Goal: Information Seeking & Learning: Learn about a topic

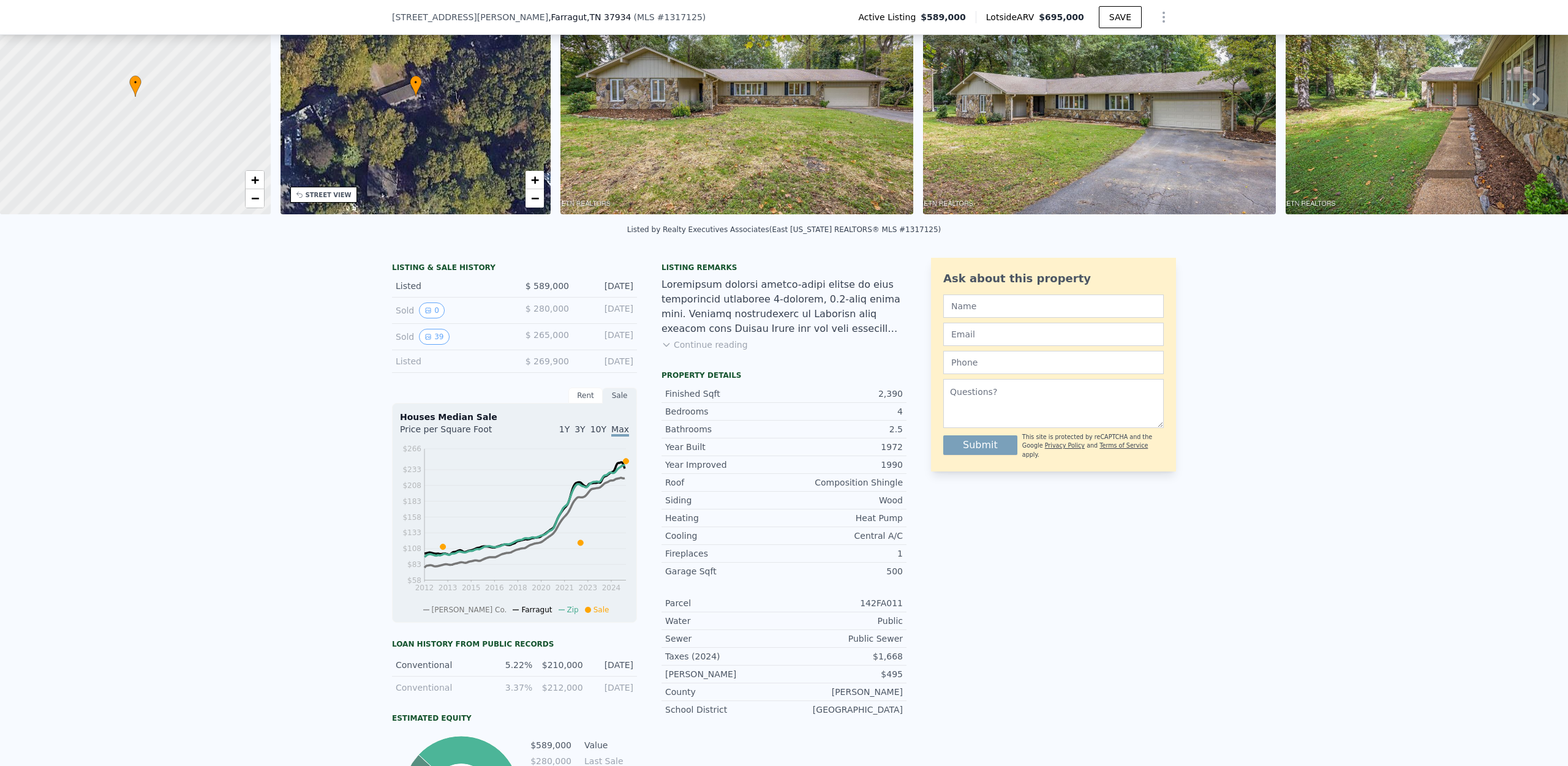
scroll to position [229, 0]
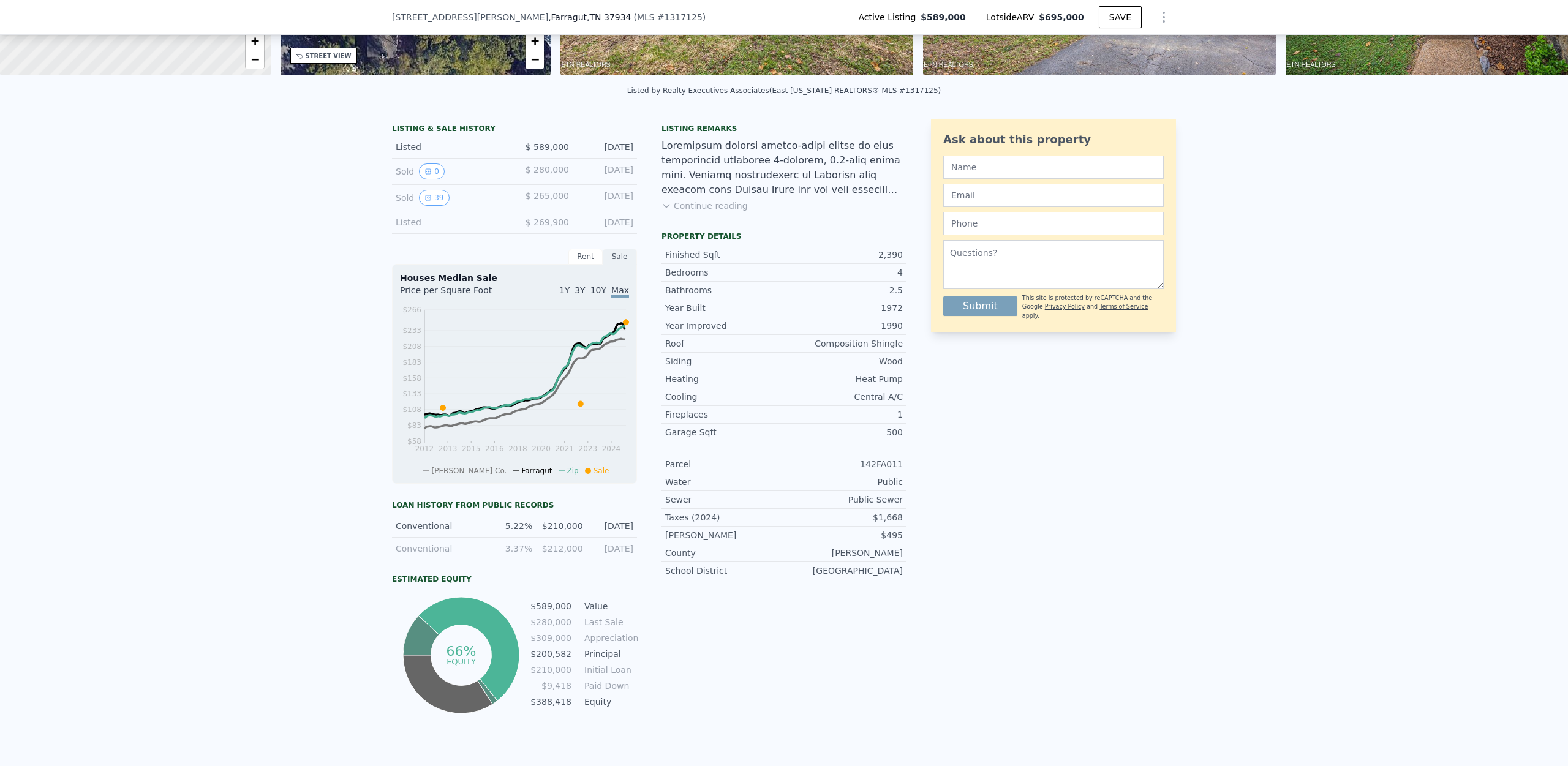
click at [240, 345] on div "LISTING & SALE HISTORY Listed $ 589,000 [DATE] Sold 0 $ 280,000 [DATE] Sold 39 …" at bounding box center [784, 440] width 1568 height 661
click at [298, 372] on div "LISTING & SALE HISTORY Listed $ 589,000 [DATE] Sold 0 $ 280,000 [DATE] Sold 39 …" at bounding box center [784, 440] width 1568 height 661
click at [430, 203] on button "39" at bounding box center [434, 197] width 30 height 16
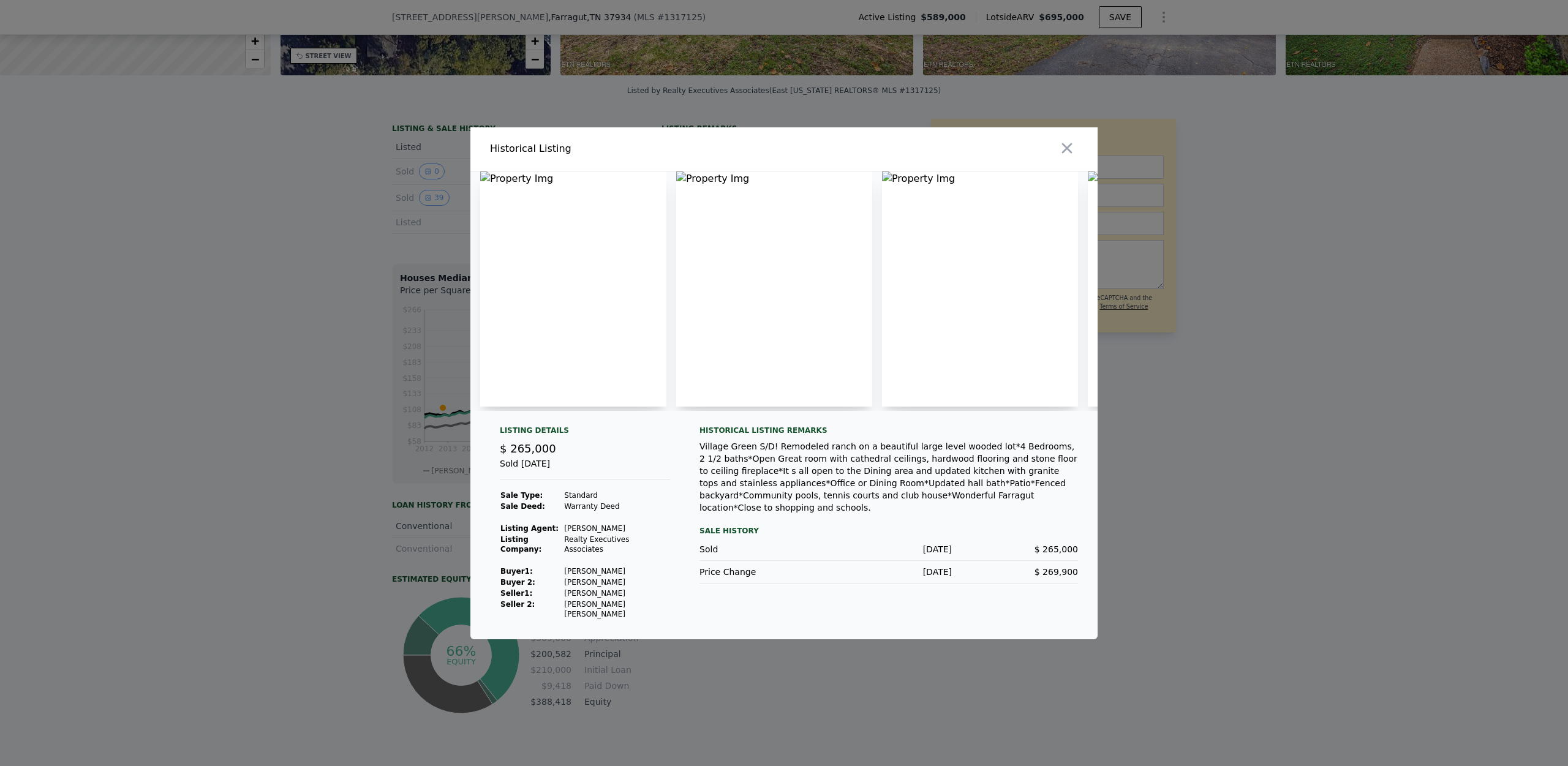
click at [308, 438] on div at bounding box center [784, 383] width 1568 height 766
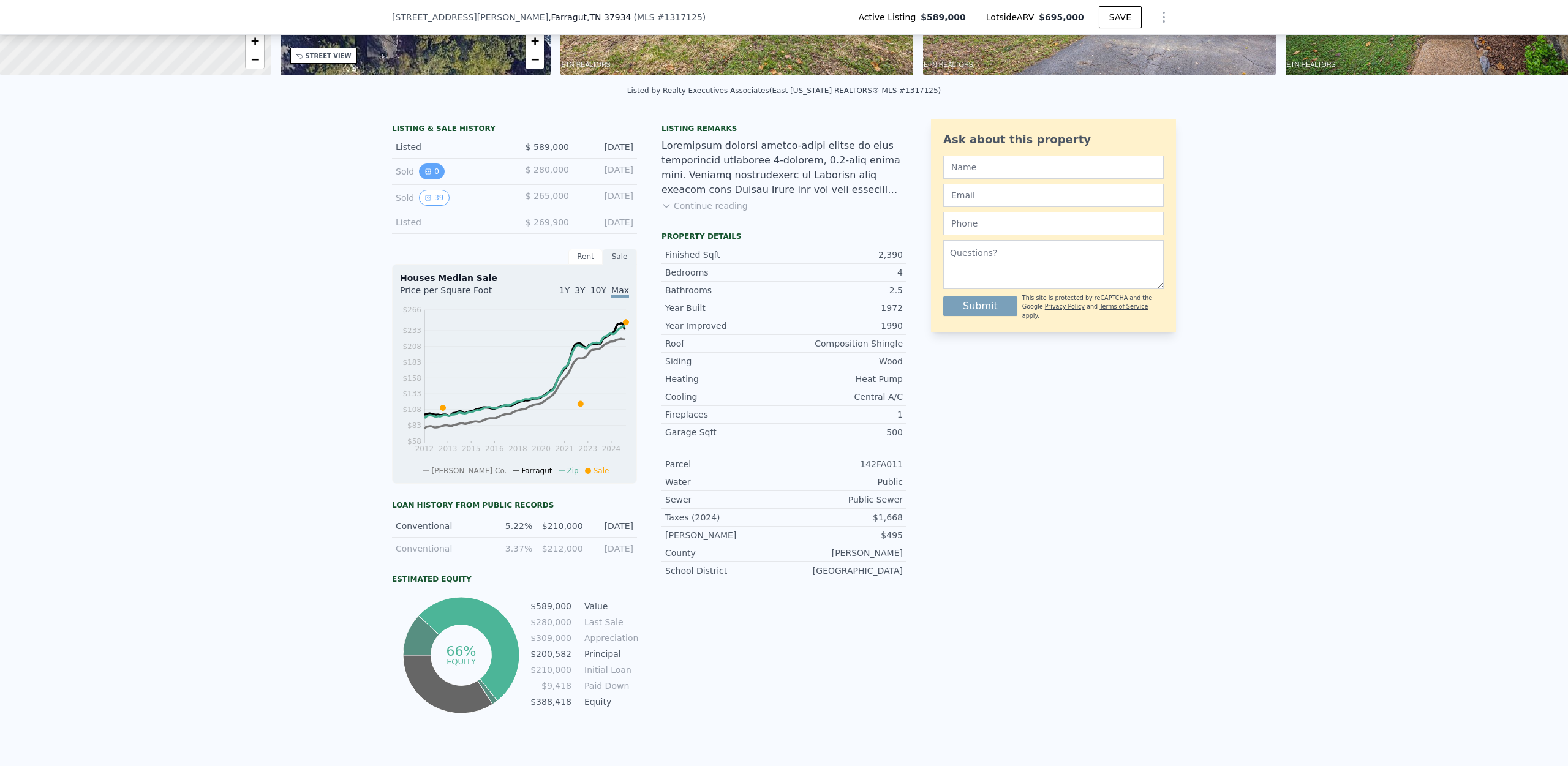
click at [425, 175] on icon "View historical data" at bounding box center [428, 171] width 7 height 7
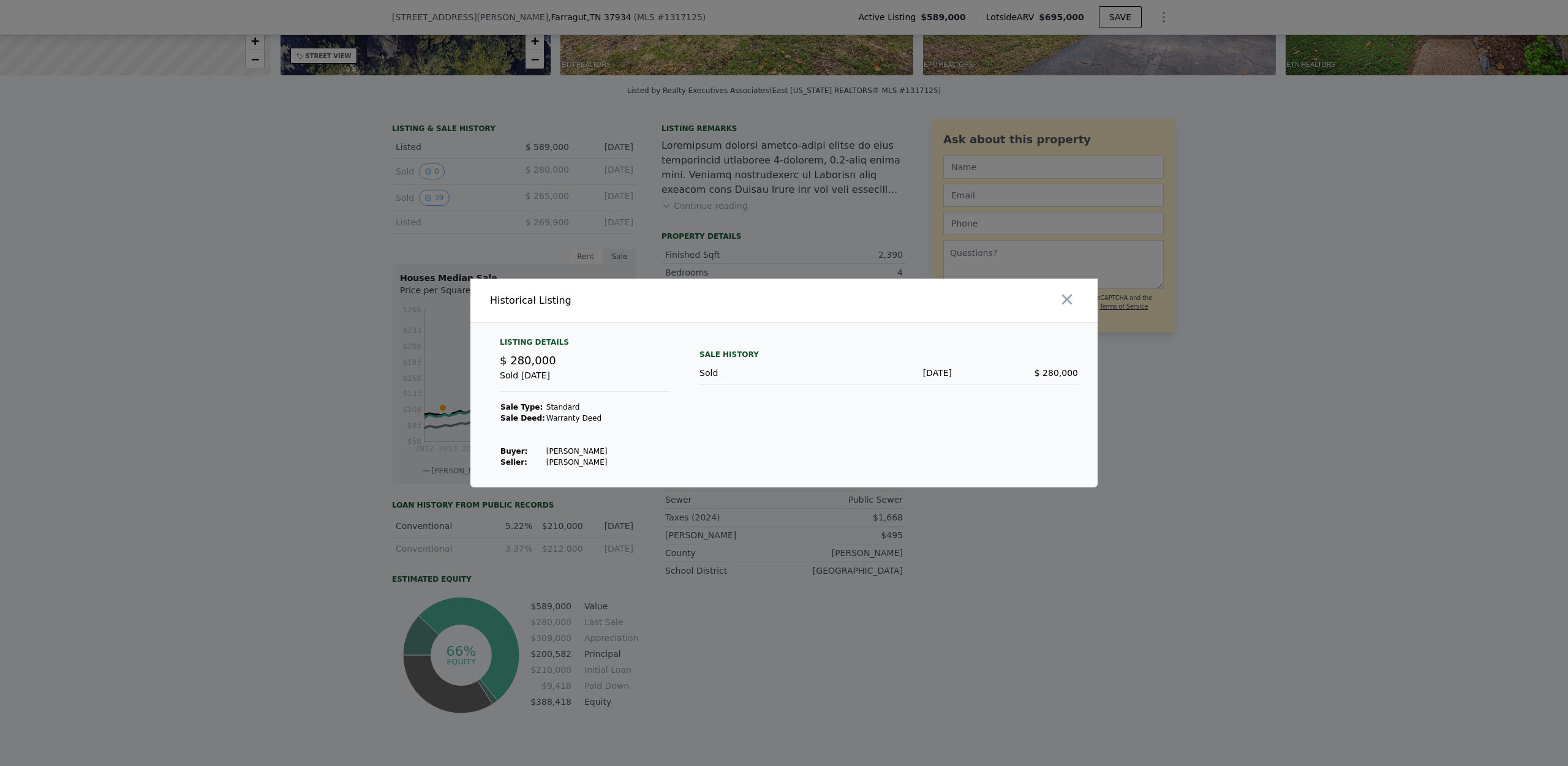
click at [330, 407] on div at bounding box center [784, 383] width 1568 height 766
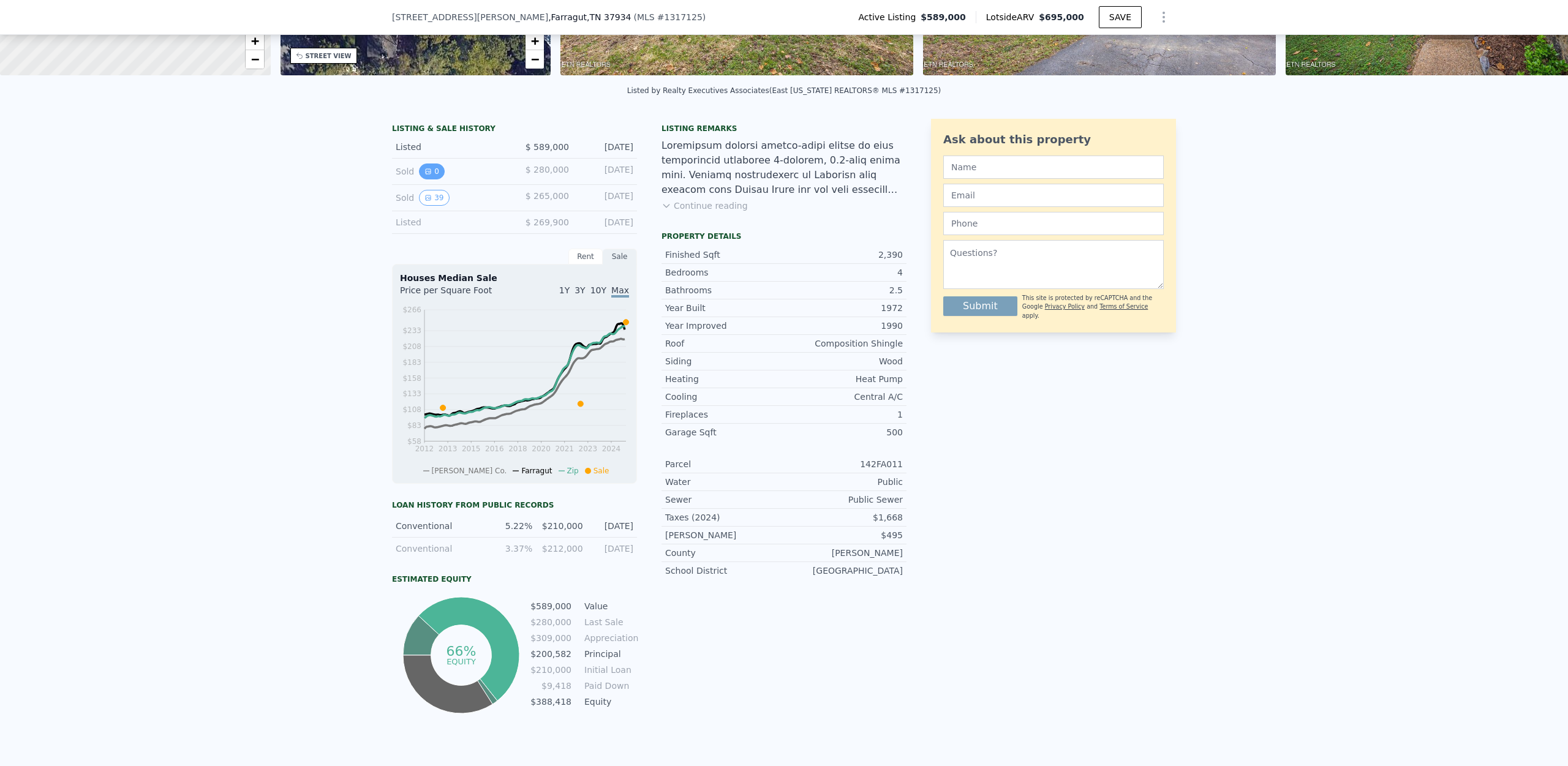
click at [431, 180] on button "0" at bounding box center [432, 171] width 25 height 16
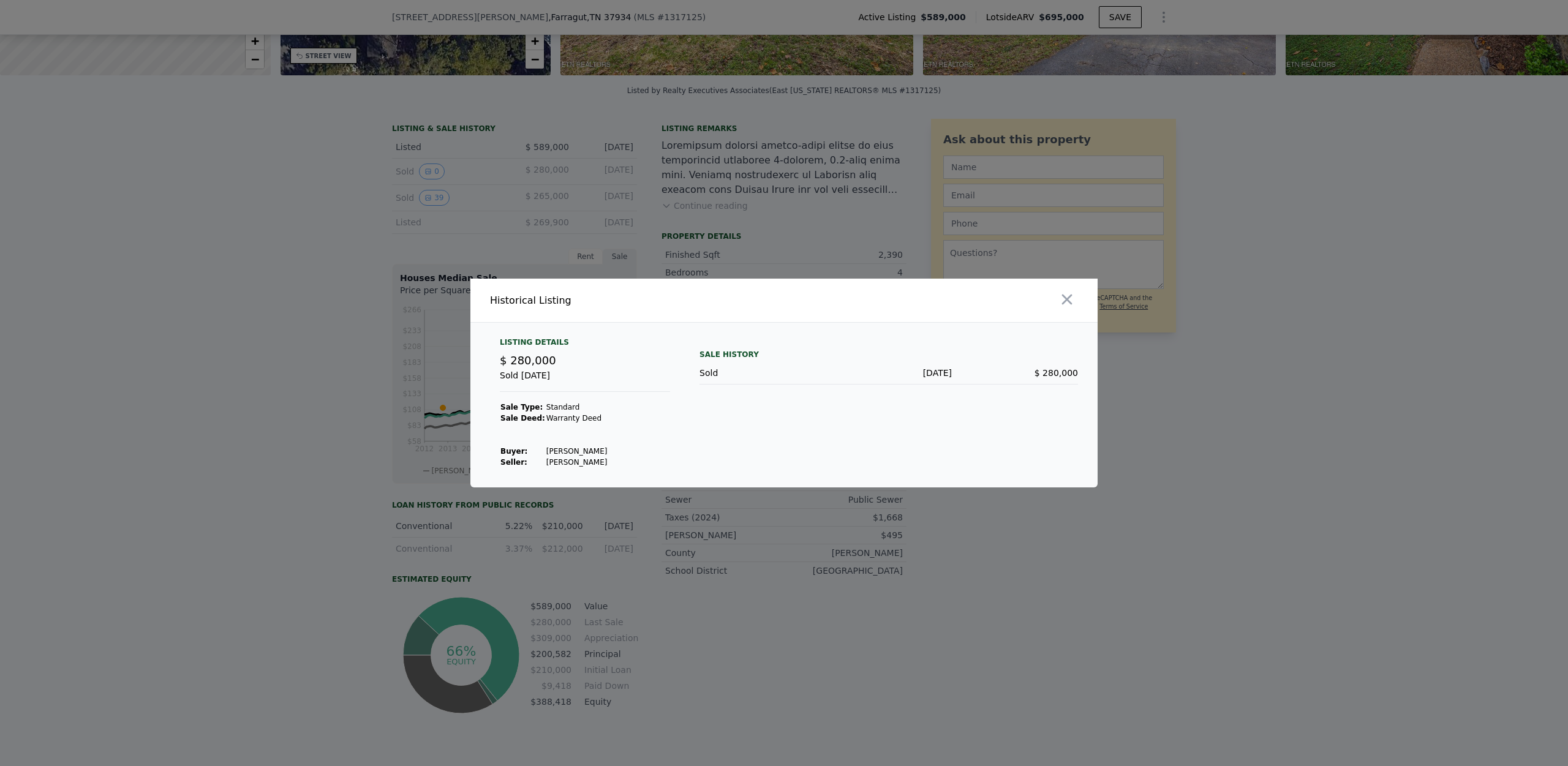
click at [344, 316] on div at bounding box center [784, 383] width 1568 height 766
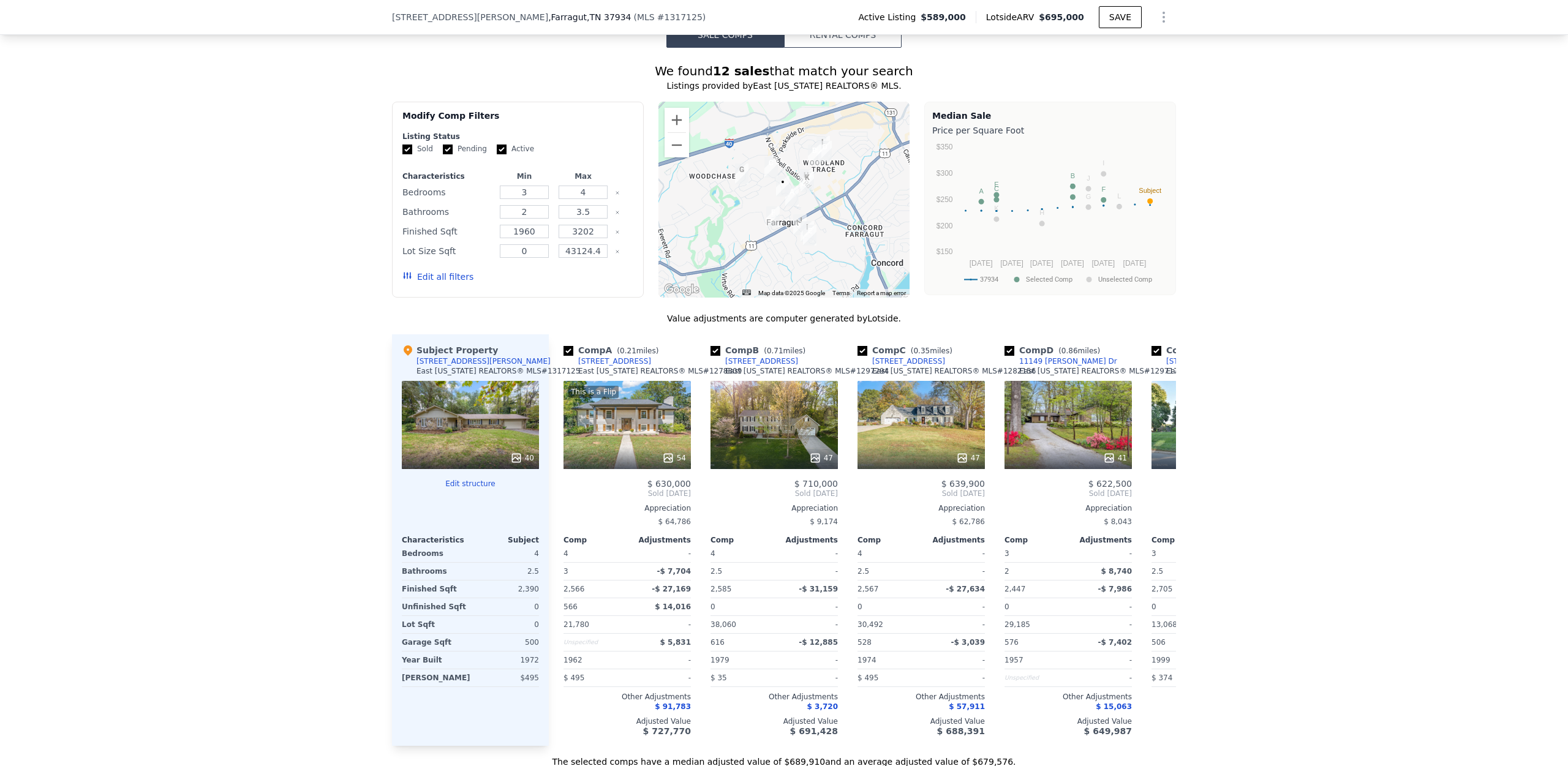
scroll to position [1254, 0]
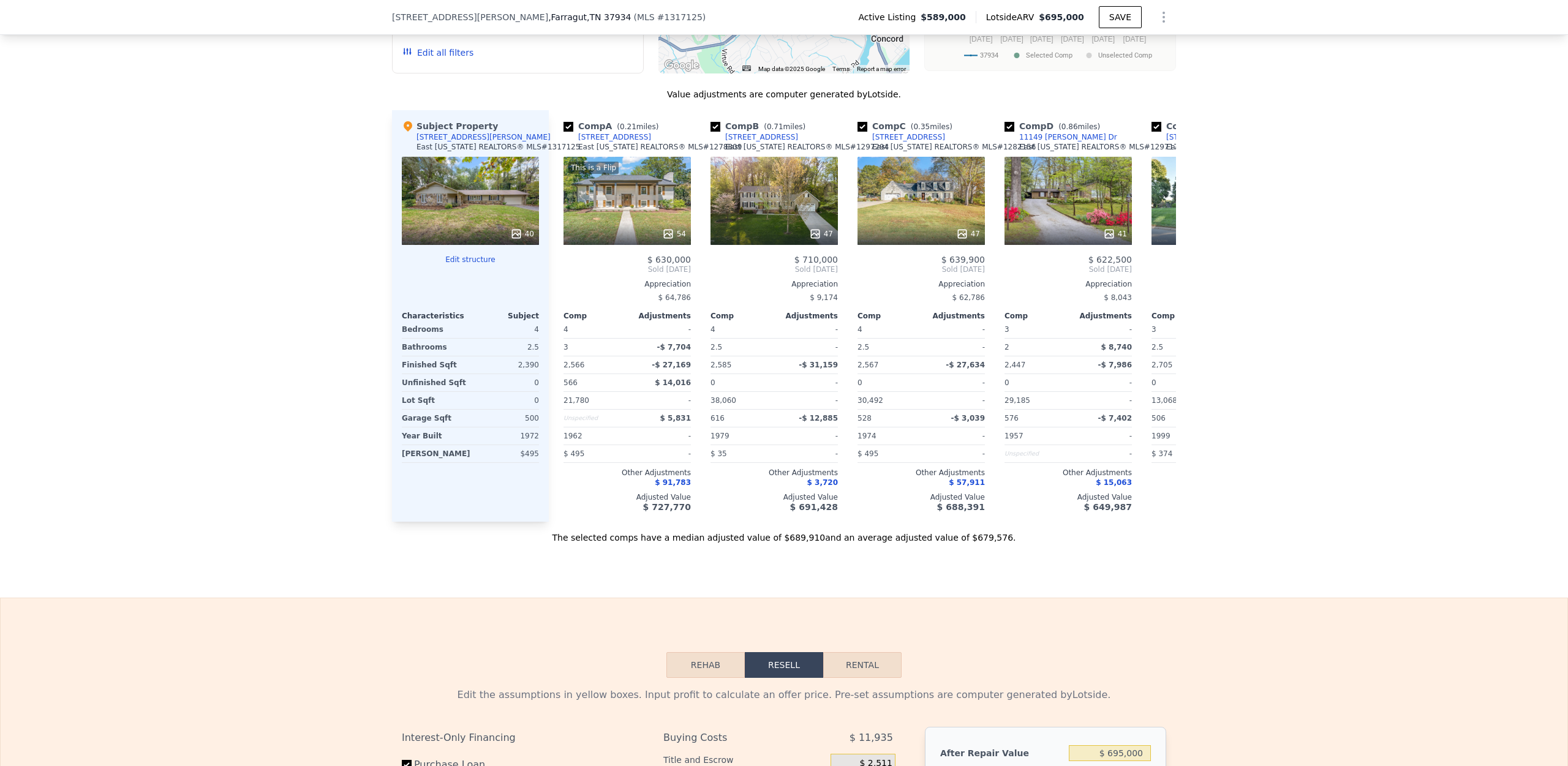
click at [528, 239] on div "40" at bounding box center [522, 233] width 24 height 12
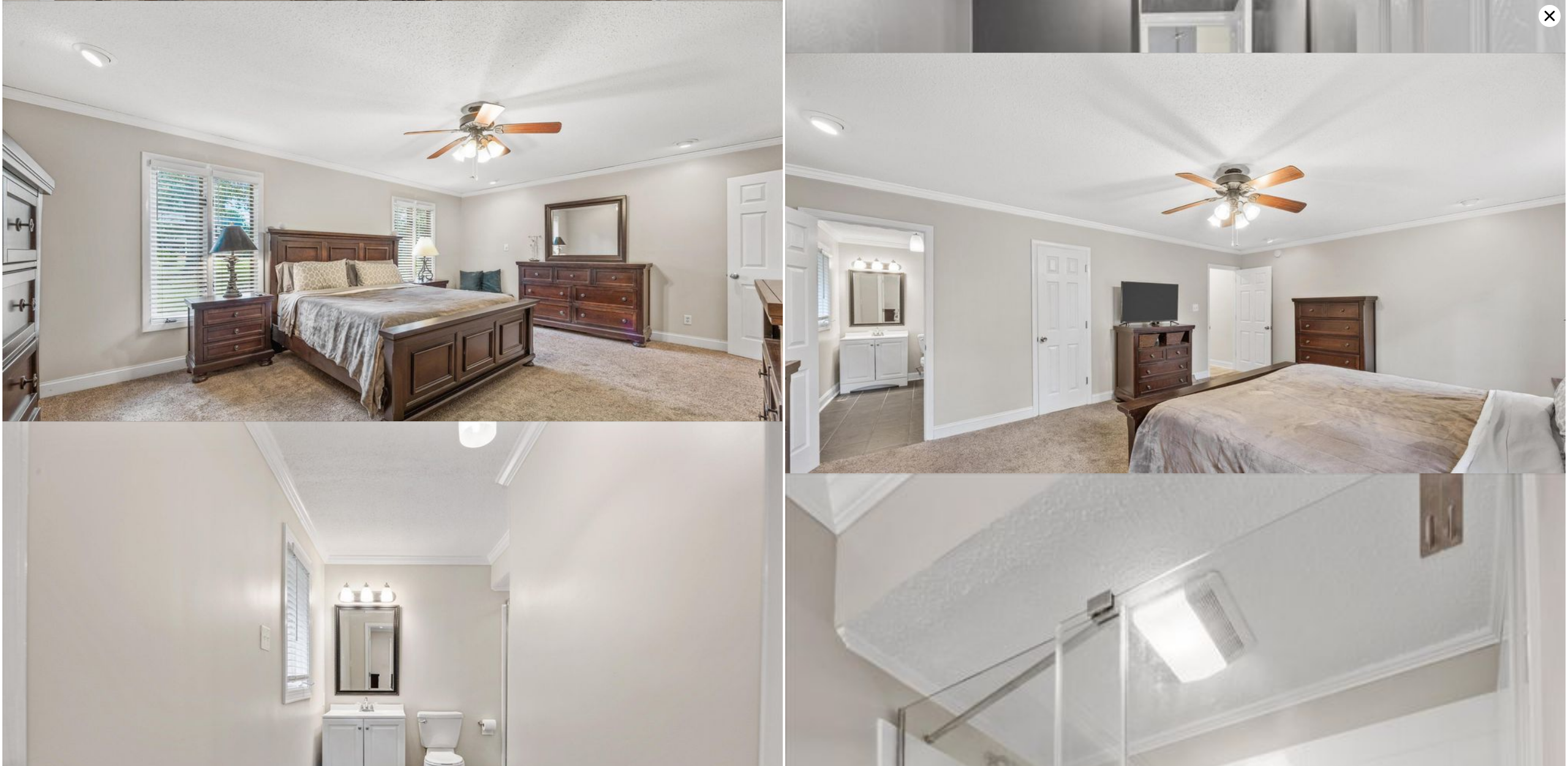
scroll to position [4205, 0]
